Goal: Browse casually

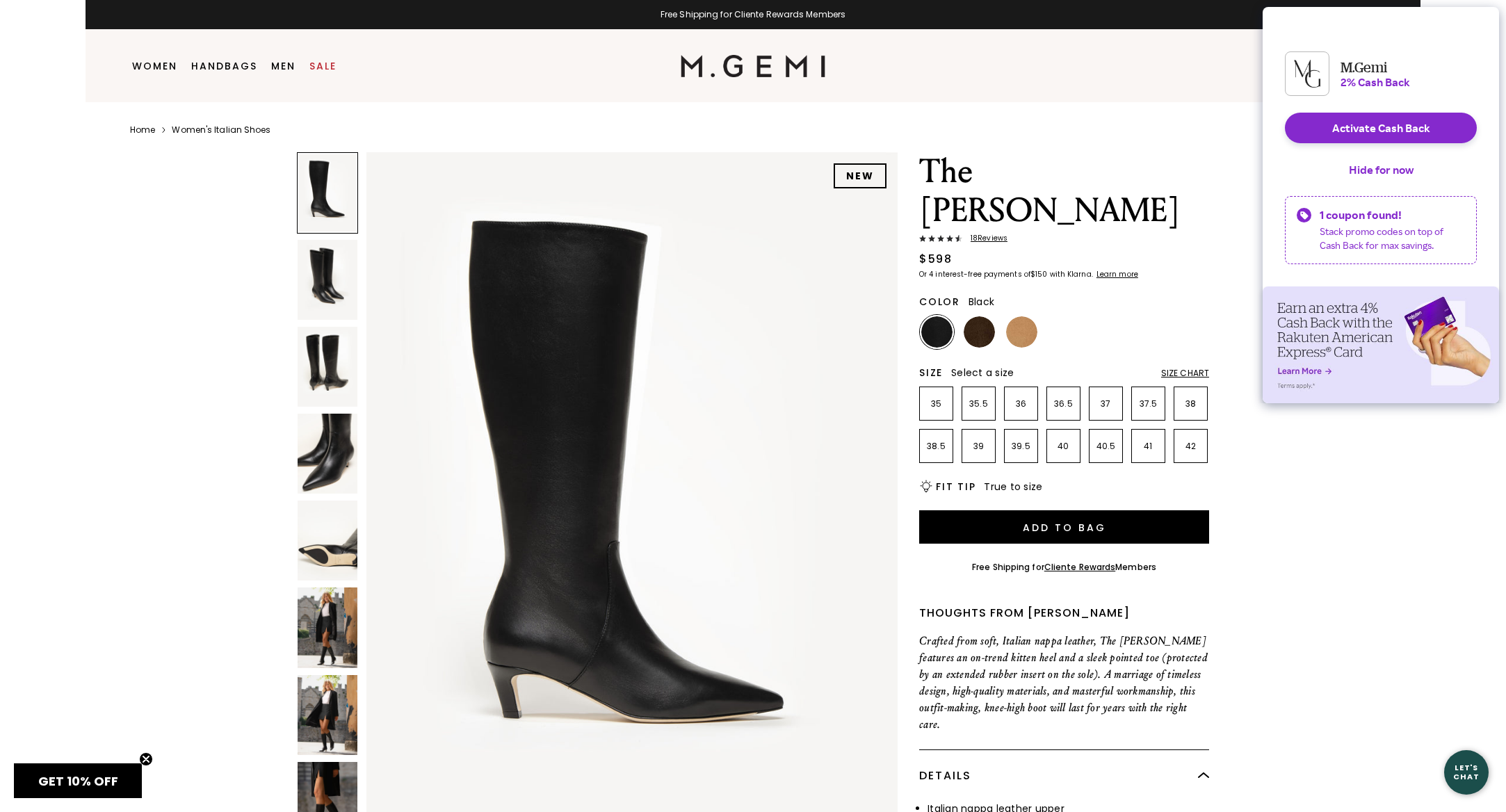
click at [331, 471] on img at bounding box center [328, 454] width 60 height 80
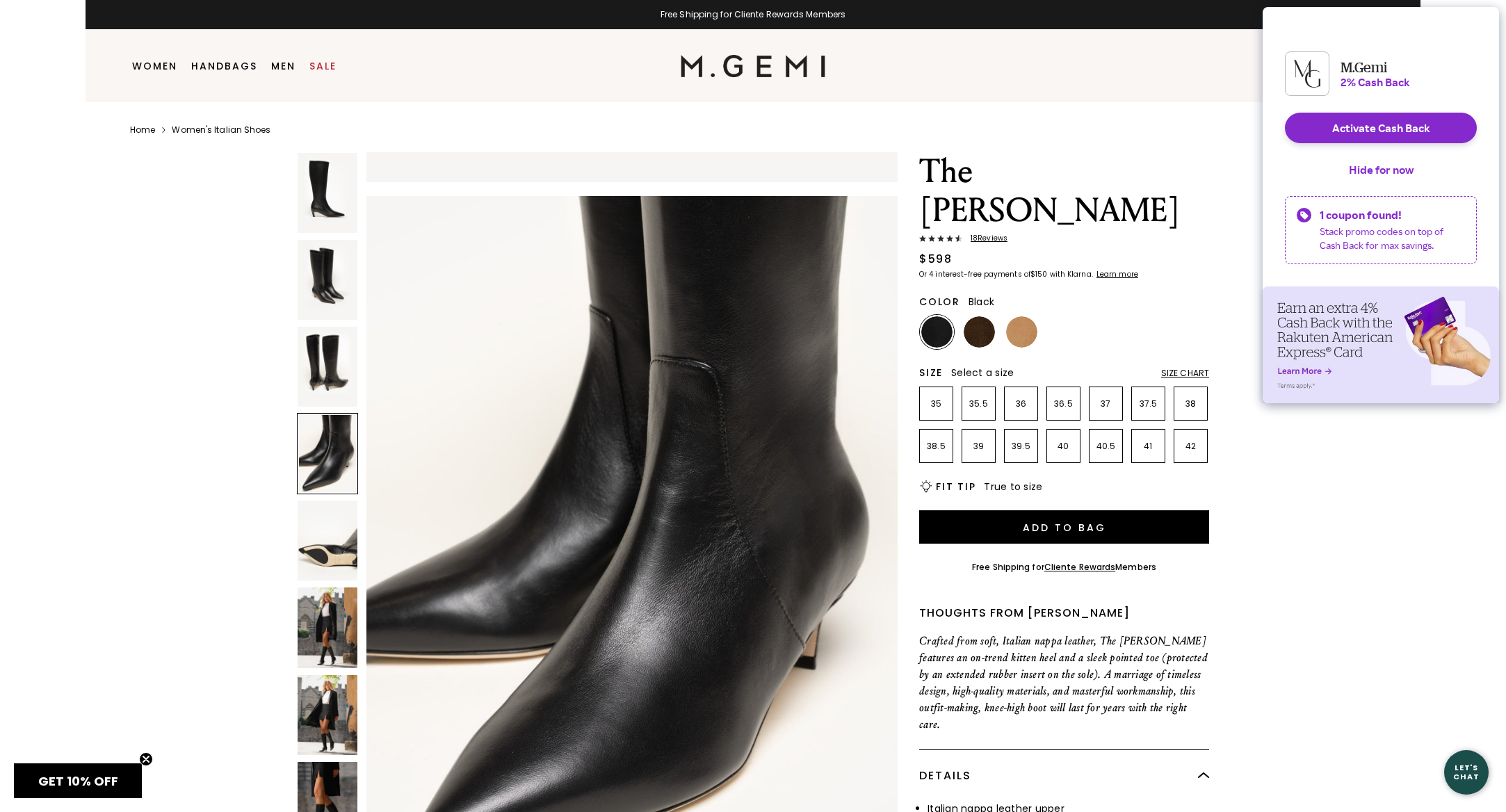
scroll to position [2123, 0]
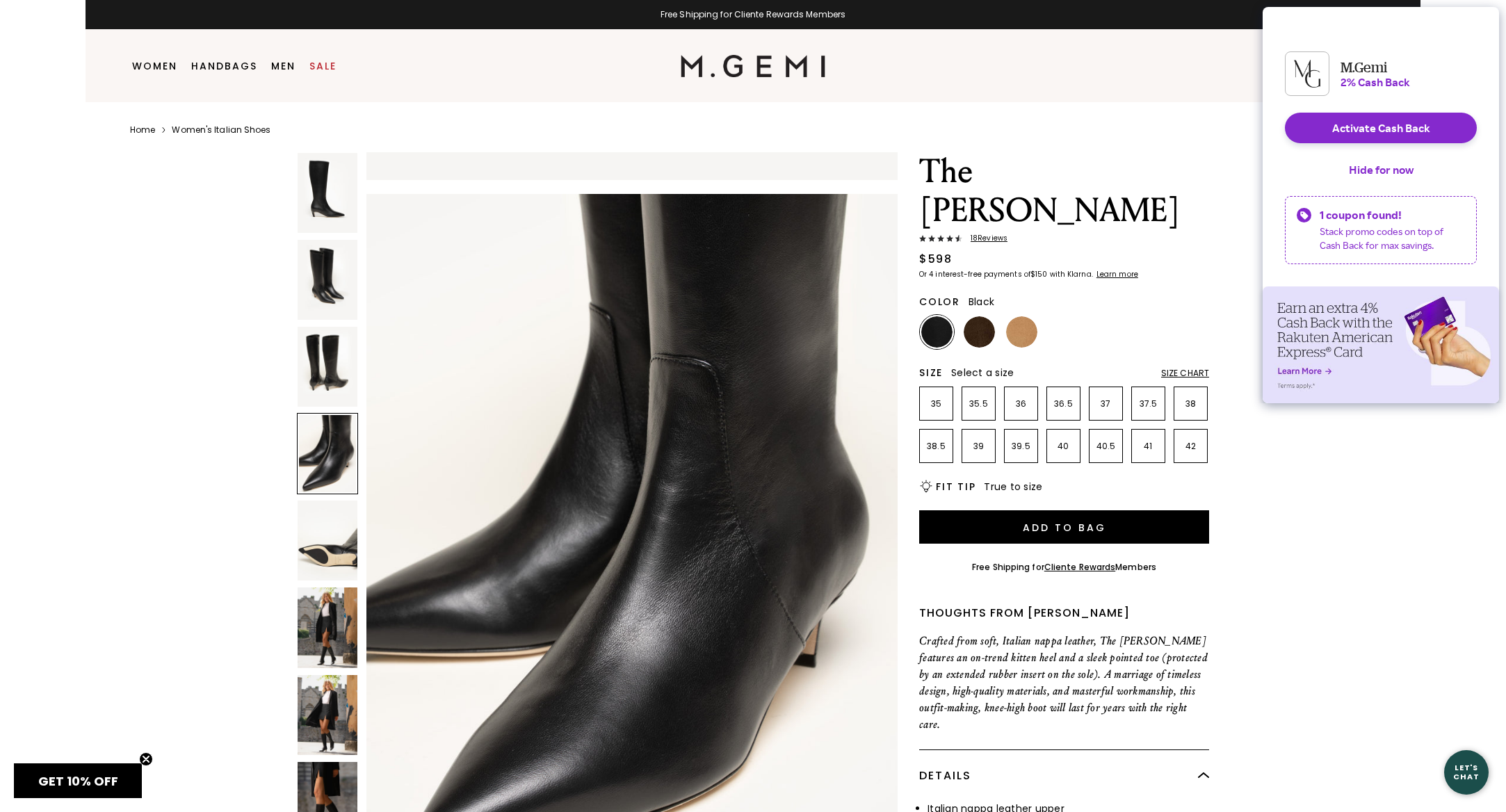
click at [342, 562] on img at bounding box center [328, 540] width 60 height 80
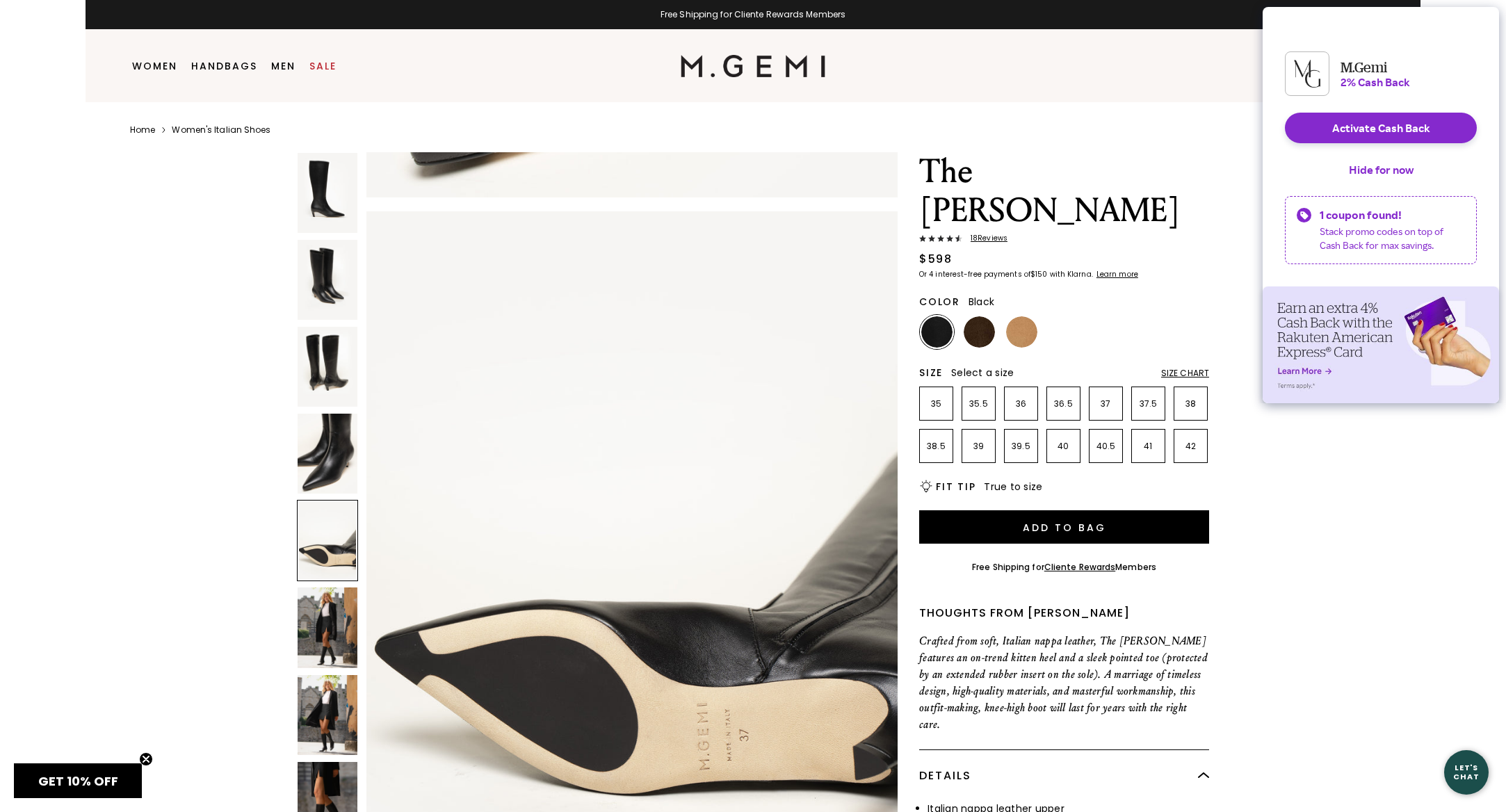
scroll to position [2831, 0]
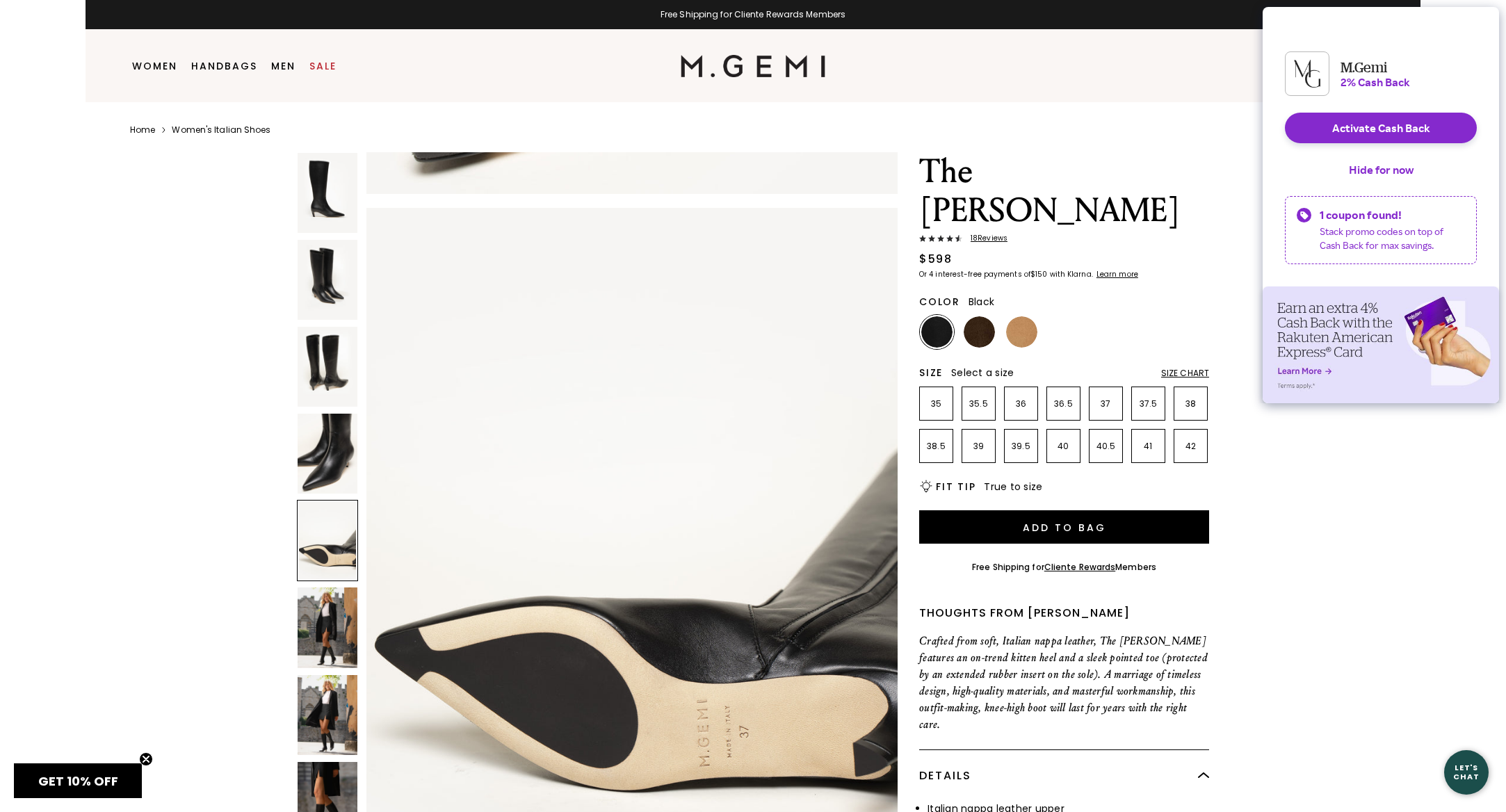
click at [327, 625] on img at bounding box center [328, 627] width 60 height 80
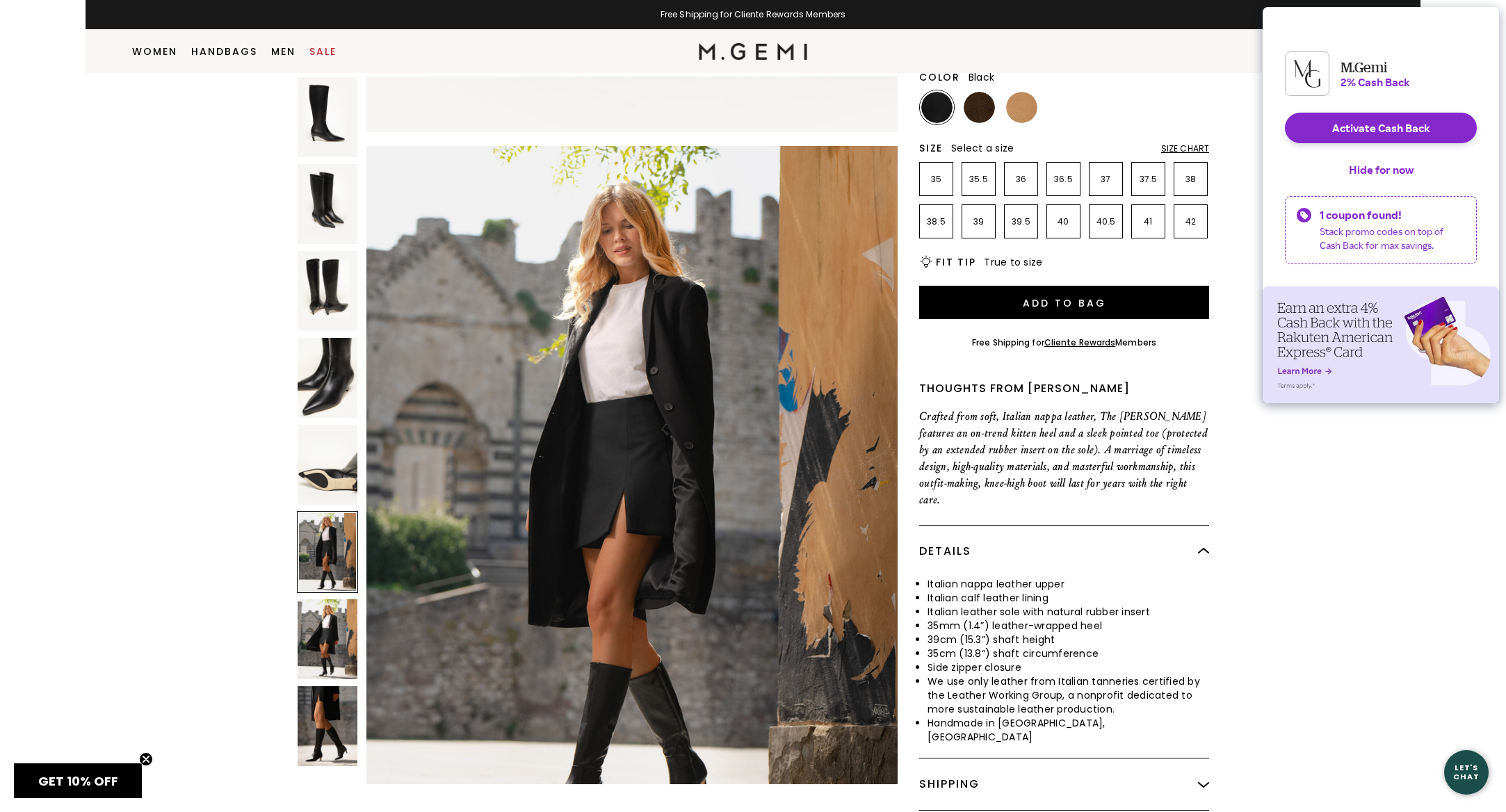
scroll to position [201, 0]
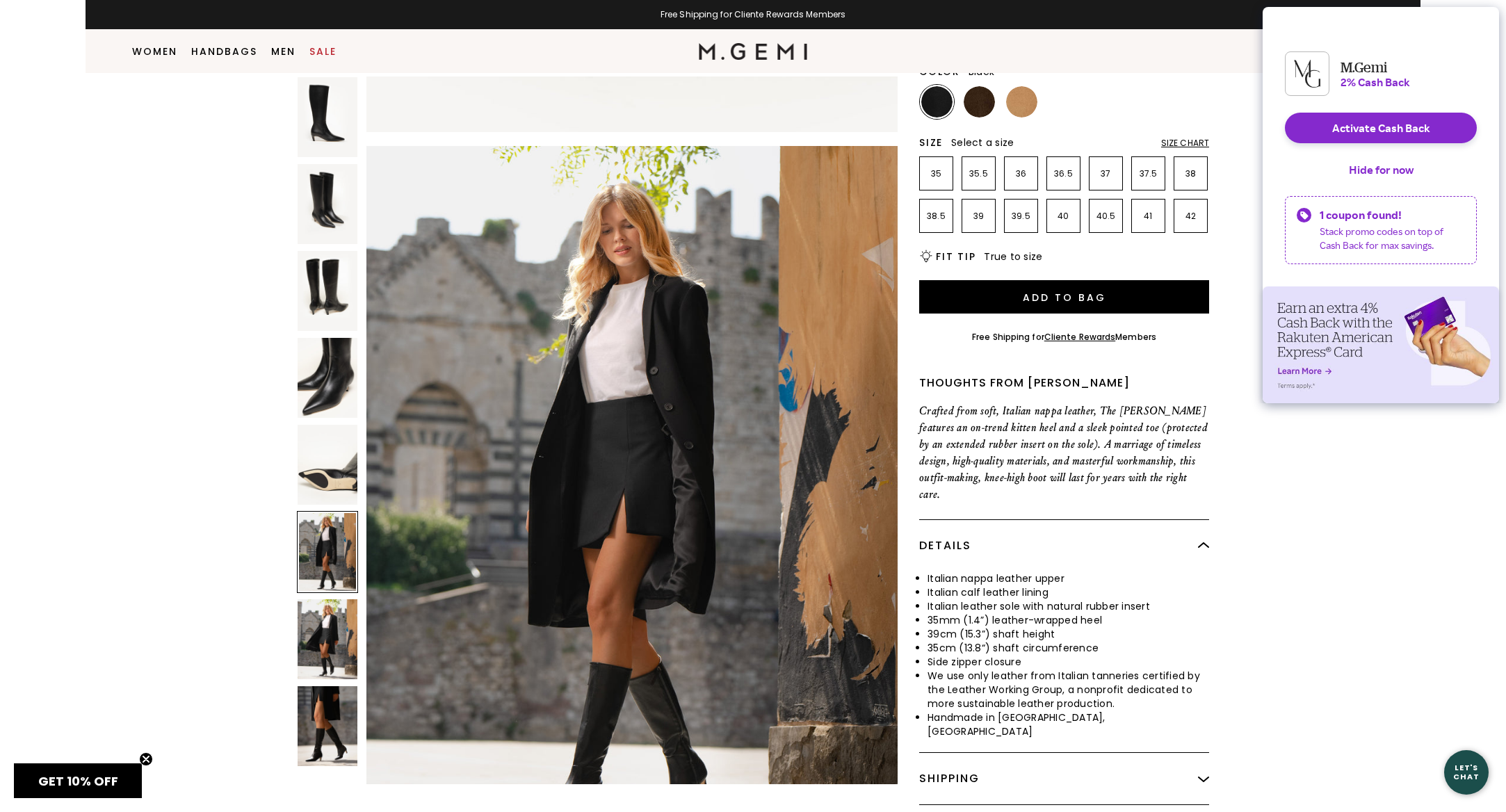
click at [328, 700] on img at bounding box center [328, 726] width 60 height 80
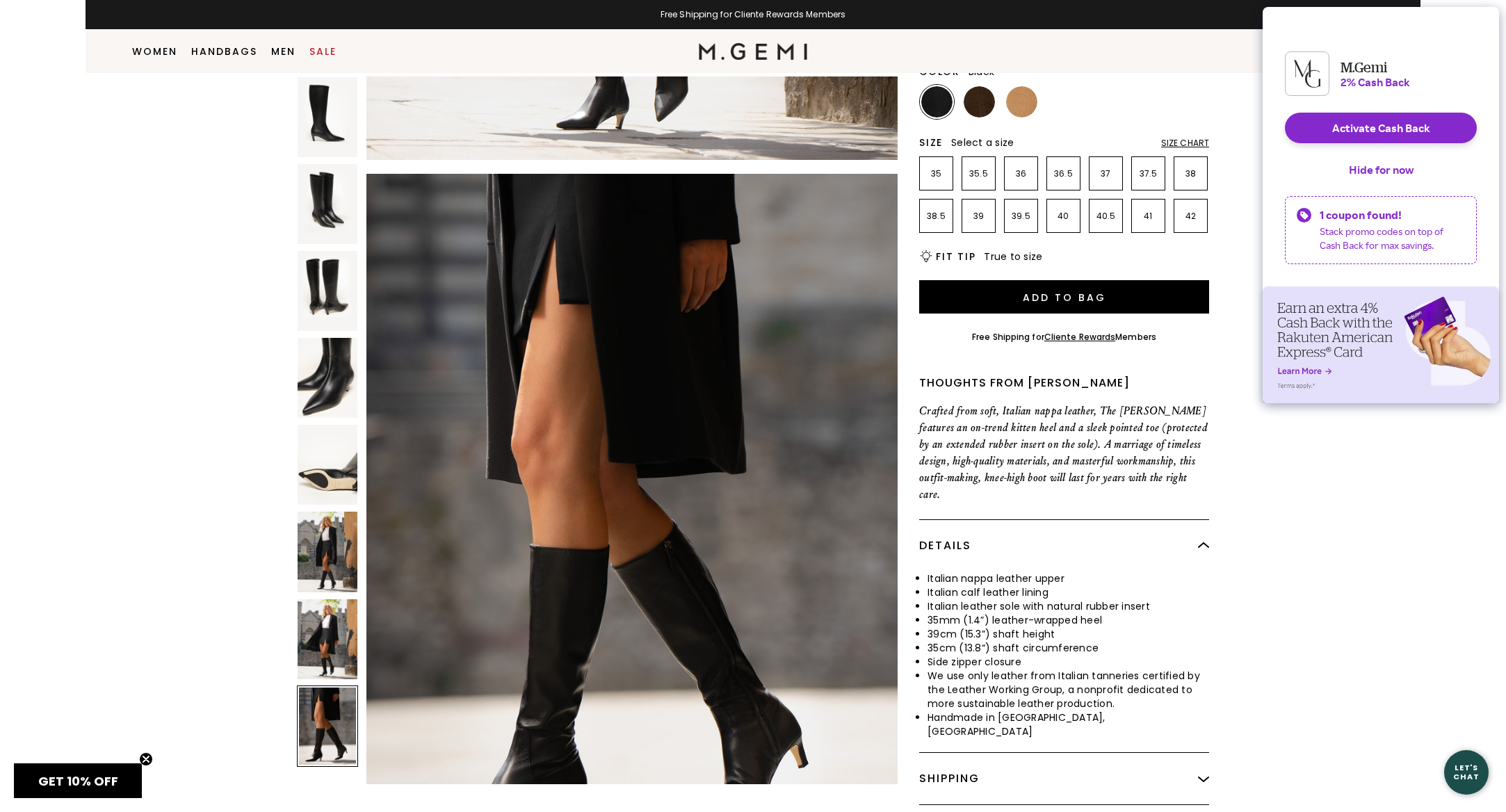
scroll to position [0, 0]
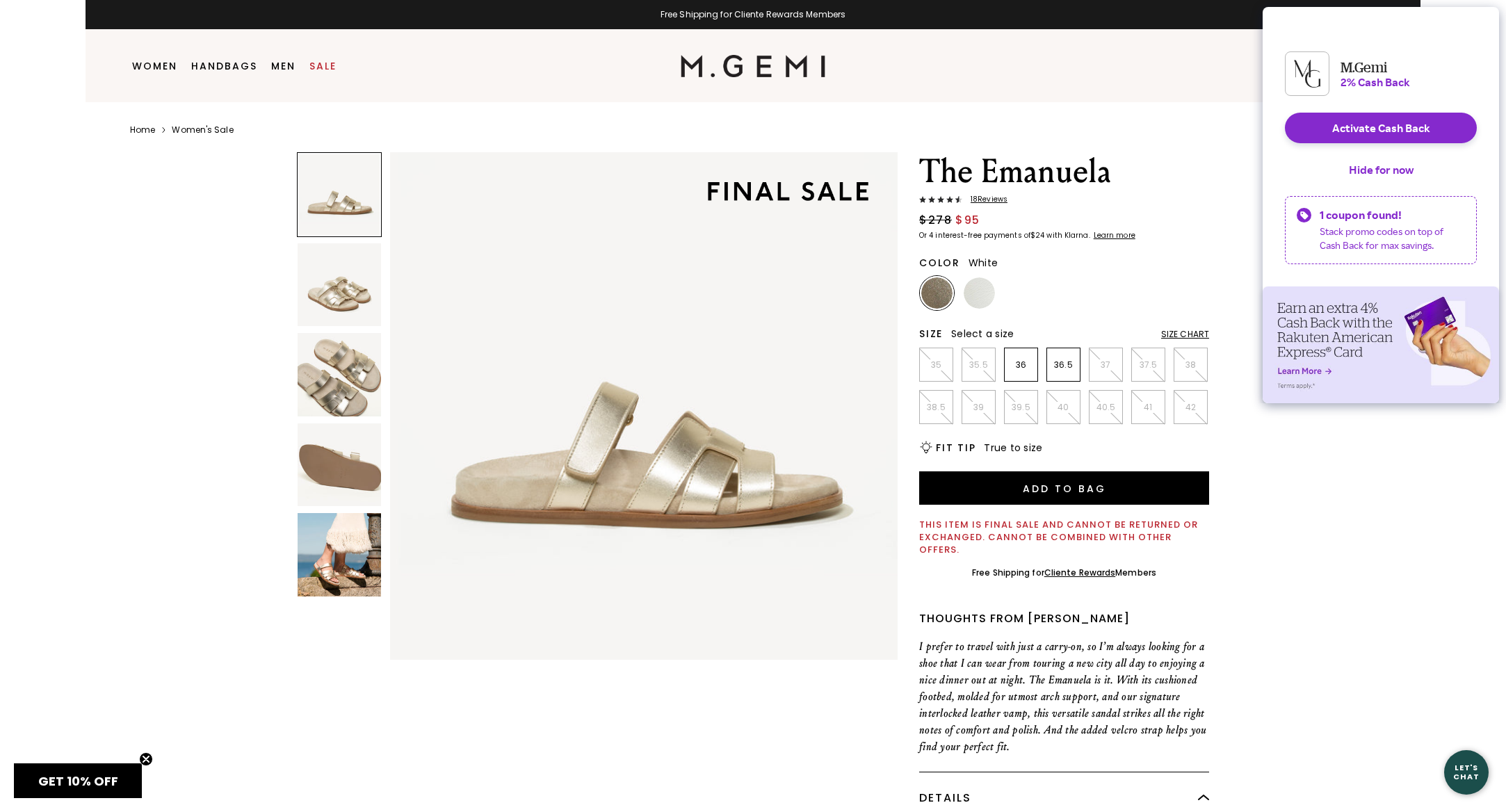
click at [983, 298] on img at bounding box center [980, 293] width 31 height 31
